Goal: Use online tool/utility: Utilize a website feature to perform a specific function

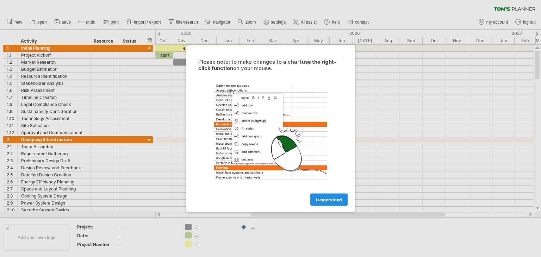
click at [323, 204] on link "I understand" at bounding box center [328, 200] width 37 height 12
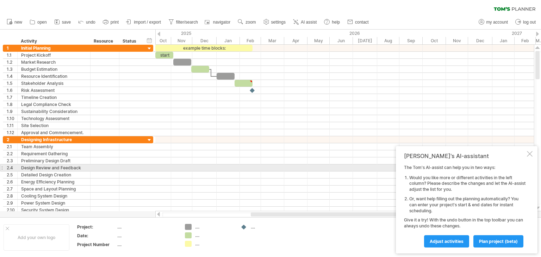
click at [219, 170] on div at bounding box center [344, 168] width 379 height 7
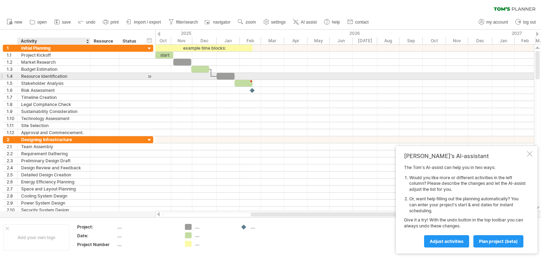
click at [40, 77] on div "Resource Identification" at bounding box center [54, 76] width 66 height 7
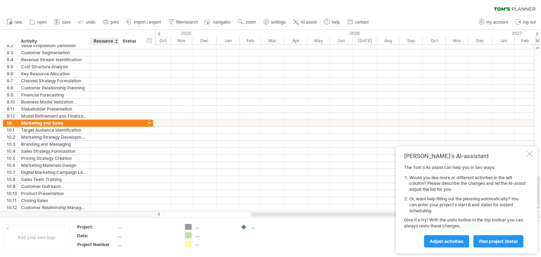
click at [123, 226] on div "...." at bounding box center [146, 227] width 59 height 6
click at [20, 22] on span "new" at bounding box center [18, 22] width 8 height 5
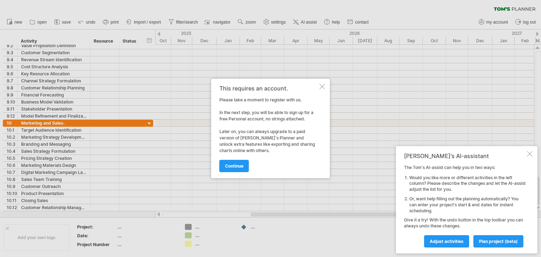
click at [334, 84] on div at bounding box center [270, 128] width 541 height 257
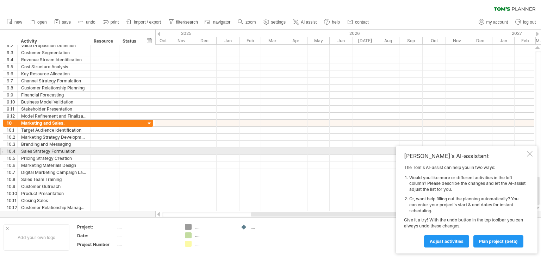
click at [530, 151] on div "[PERSON_NAME]'s AI-assistant The [PERSON_NAME]'s AI-assist can help you in two …" at bounding box center [467, 199] width 142 height 107
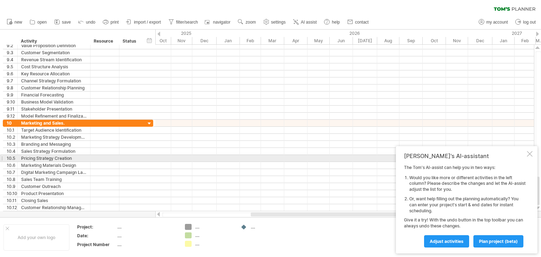
click at [530, 155] on div at bounding box center [530, 154] width 6 height 6
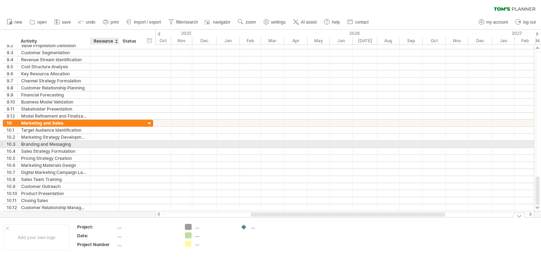
click at [115, 145] on div at bounding box center [104, 144] width 21 height 7
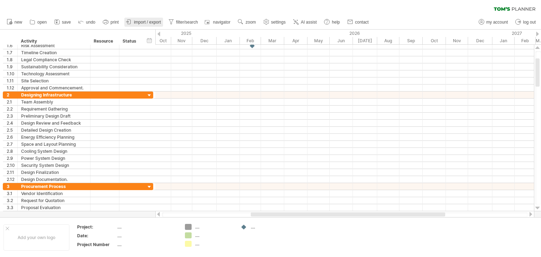
click at [139, 24] on link "import / export" at bounding box center [143, 22] width 39 height 9
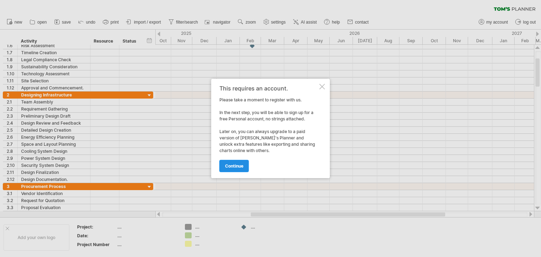
click at [239, 167] on span "continue" at bounding box center [234, 166] width 18 height 5
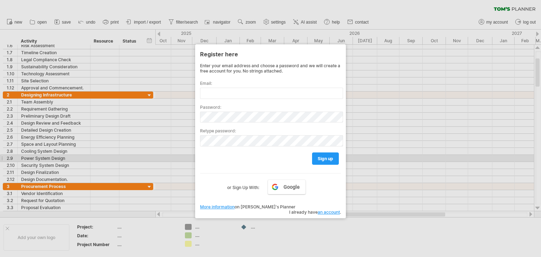
click at [384, 146] on div at bounding box center [270, 128] width 541 height 257
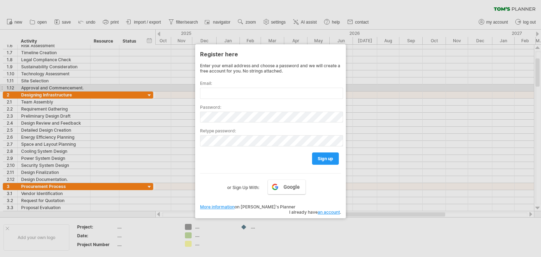
click at [480, 90] on div at bounding box center [270, 128] width 541 height 257
